Goal: Find specific page/section: Find specific page/section

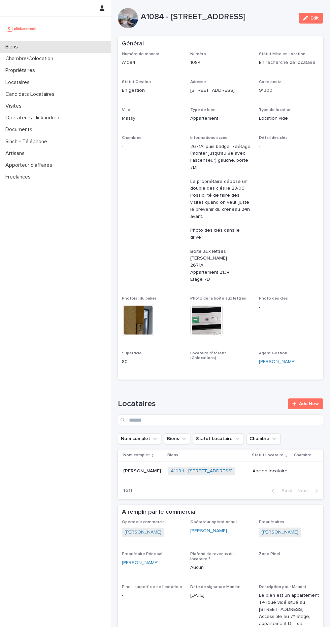
click at [12, 47] on p "Biens" at bounding box center [13, 47] width 21 height 6
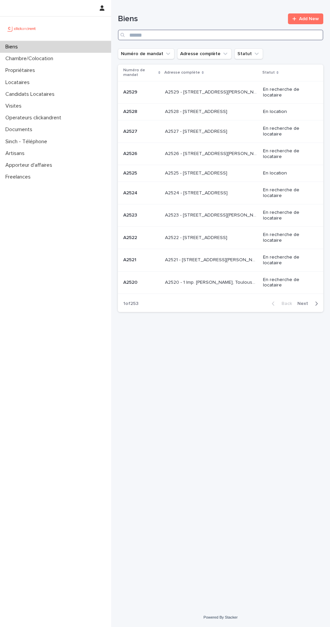
click at [238, 34] on input "Search" at bounding box center [220, 35] width 205 height 11
click at [247, 19] on h1 "Biens" at bounding box center [201, 19] width 166 height 10
click at [241, 35] on input "*" at bounding box center [220, 35] width 205 height 11
type input "*****"
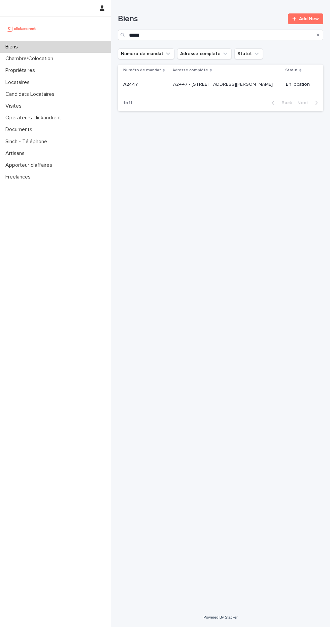
click at [264, 84] on p "A2447 - [STREET_ADDRESS][PERSON_NAME]" at bounding box center [223, 83] width 101 height 7
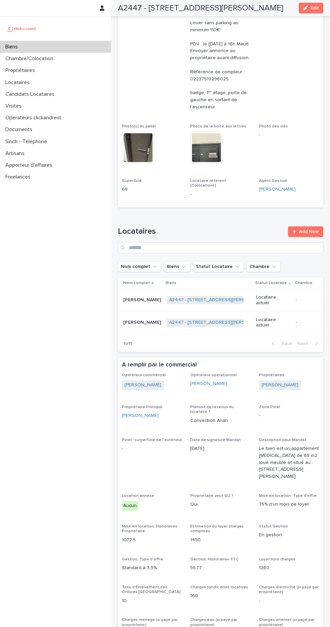
scroll to position [358, 0]
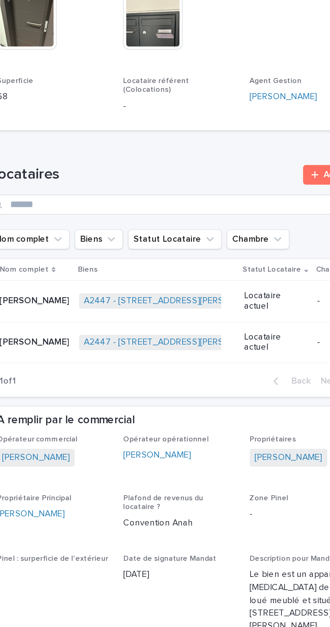
click at [137, 309] on div "[PERSON_NAME] [PERSON_NAME]" at bounding box center [142, 303] width 38 height 11
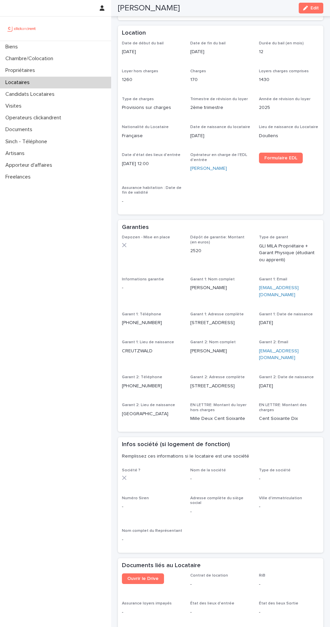
scroll to position [391, 0]
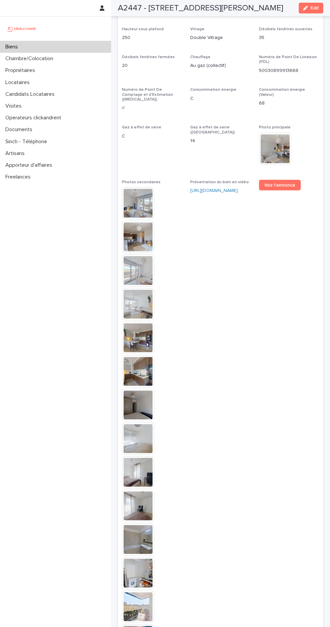
scroll to position [2016, 0]
